Goal: Task Accomplishment & Management: Manage account settings

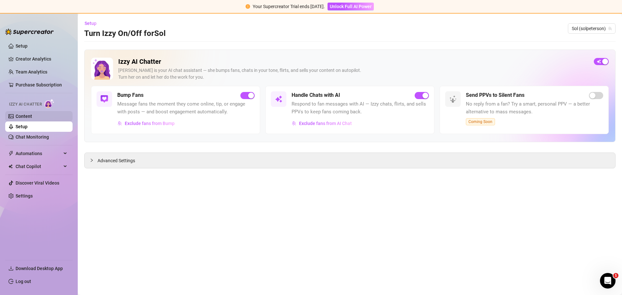
click at [32, 118] on link "Content" at bounding box center [24, 116] width 17 height 5
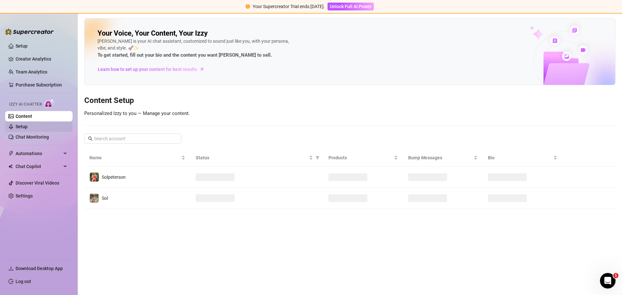
click at [28, 125] on link "Setup" at bounding box center [22, 126] width 12 height 5
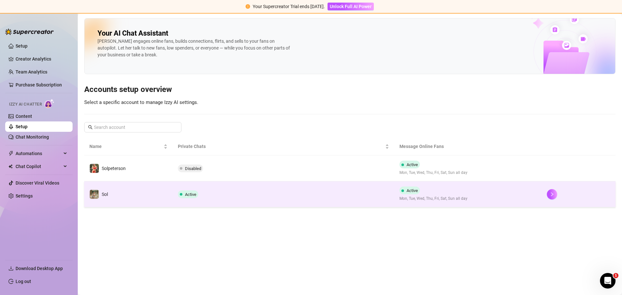
click at [222, 189] on td "Active" at bounding box center [283, 194] width 221 height 26
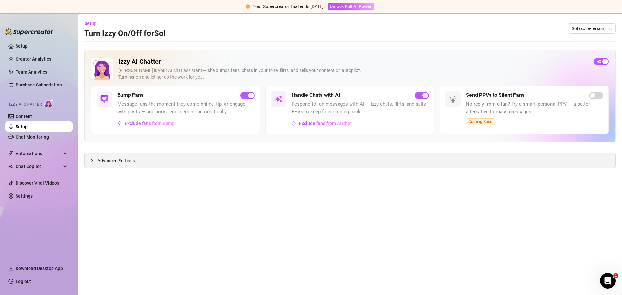
click at [122, 160] on span "Advanced Settings" at bounding box center [116, 160] width 38 height 7
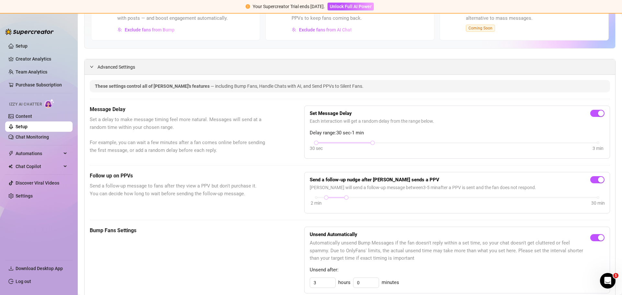
scroll to position [97, 0]
